Goal: Information Seeking & Learning: Check status

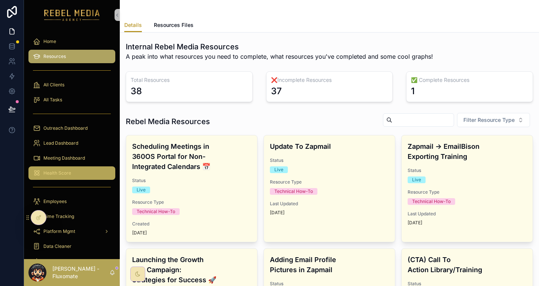
click at [53, 170] on span "Health Score" at bounding box center [57, 173] width 28 height 6
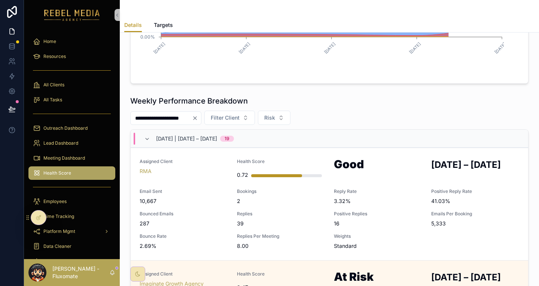
scroll to position [271, 0]
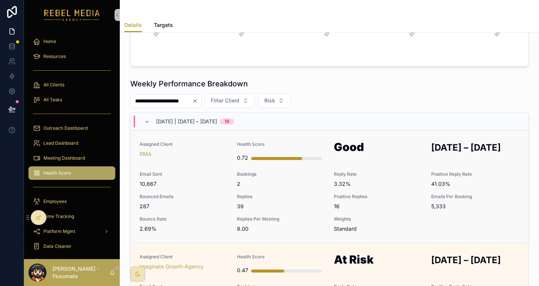
click at [202, 194] on span "Bounced Emails" at bounding box center [184, 197] width 88 height 6
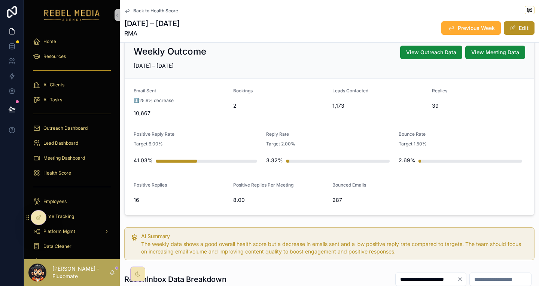
scroll to position [73, 0]
drag, startPoint x: 143, startPoint y: 80, endPoint x: 199, endPoint y: 100, distance: 60.0
click at [199, 100] on form "Email Sent ⬇️25.6% decrease 10,667 Bookings 2 Leads Contacted 1,173 Replies 39 …" at bounding box center [329, 147] width 409 height 136
click at [187, 88] on div "Email Sent ⬇️25.6% decrease 10,667" at bounding box center [181, 103] width 94 height 31
drag, startPoint x: 267, startPoint y: 87, endPoint x: 324, endPoint y: 88, distance: 56.5
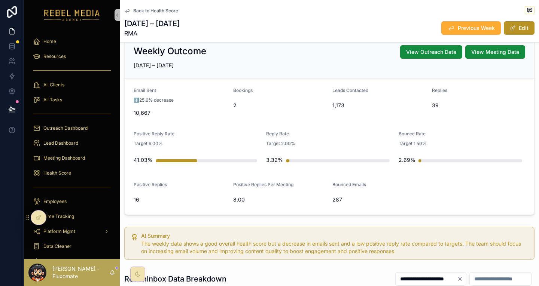
click at [324, 88] on form "Email Sent ⬇️25.6% decrease 10,667 Bookings 2 Leads Contacted 1,173 Replies 39 …" at bounding box center [329, 147] width 409 height 136
click at [193, 97] on div "⬇️25.6% decrease" at bounding box center [181, 100] width 94 height 7
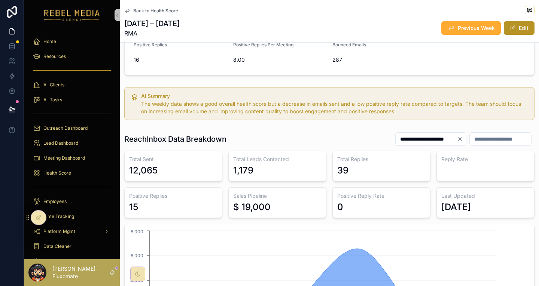
scroll to position [211, 0]
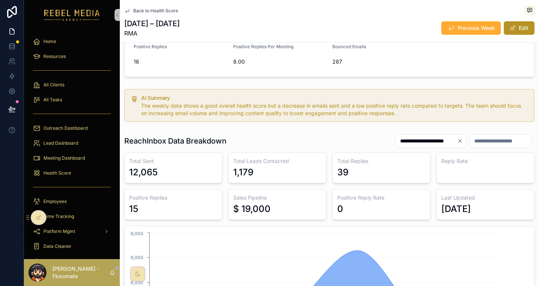
click at [64, 34] on div "Home" at bounding box center [72, 41] width 96 height 15
click at [60, 36] on div "Home" at bounding box center [72, 42] width 78 height 12
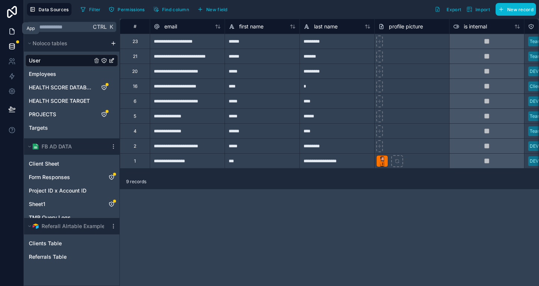
click at [9, 32] on link at bounding box center [12, 31] width 24 height 15
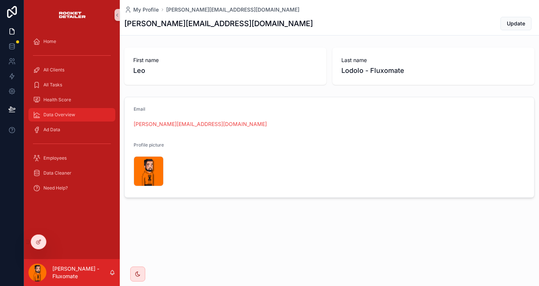
click at [49, 109] on div "Data Overview" at bounding box center [72, 115] width 78 height 12
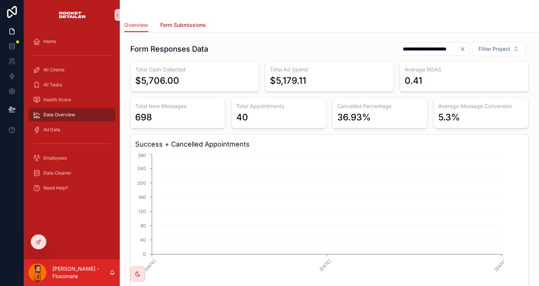
click at [178, 21] on span "Form Submissions" at bounding box center [183, 24] width 46 height 7
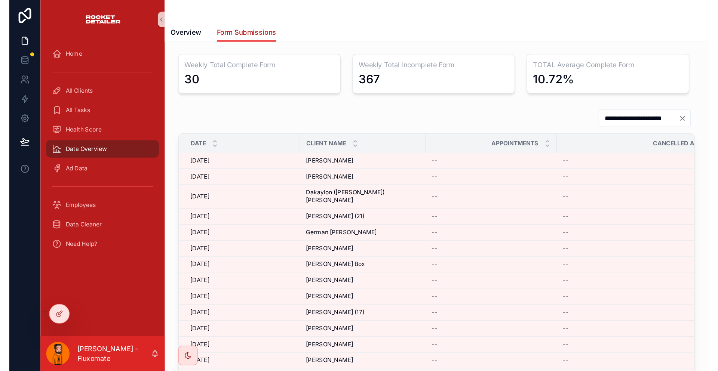
scroll to position [417, 0]
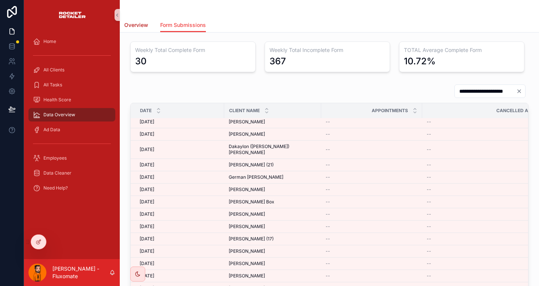
click at [132, 26] on link "Overview" at bounding box center [136, 25] width 24 height 15
